Goal: Task Accomplishment & Management: Complete application form

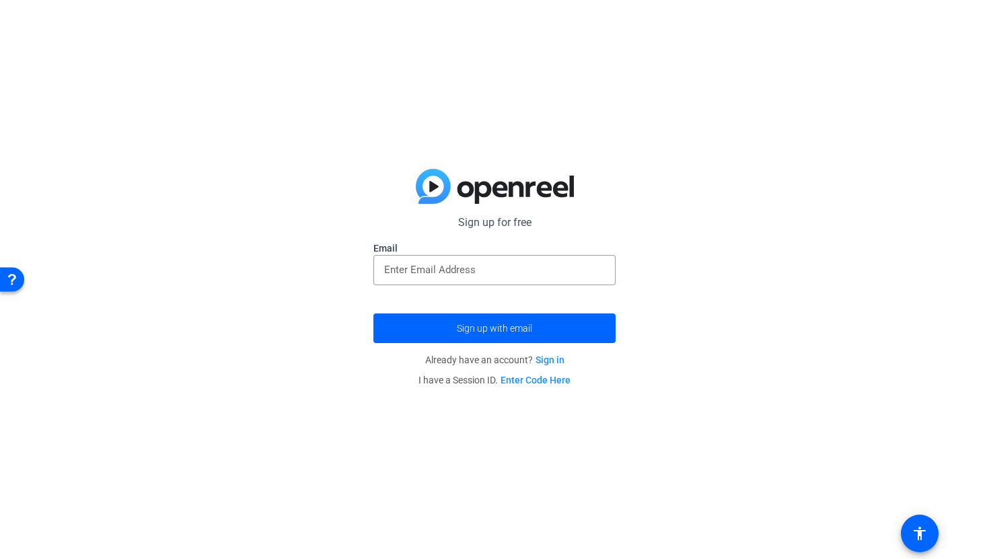
click at [640, 194] on div "Sign up for free Email Sign up with email Already have an account? Sign in I ha…" at bounding box center [494, 279] width 989 height 559
